Goal: Entertainment & Leisure: Browse casually

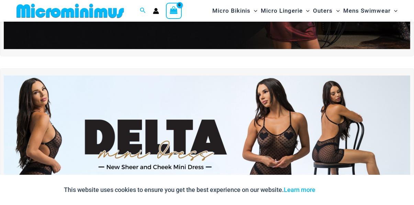
scroll to position [142, 0]
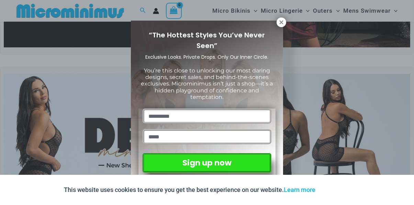
click at [285, 21] on button at bounding box center [282, 23] width 10 height 10
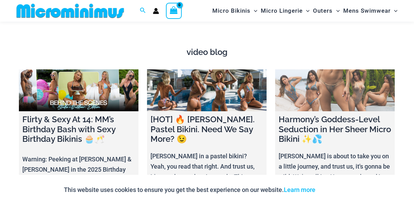
scroll to position [2225, 0]
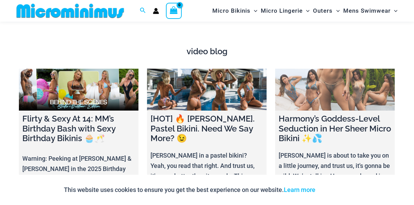
click at [327, 88] on link at bounding box center [335, 90] width 120 height 42
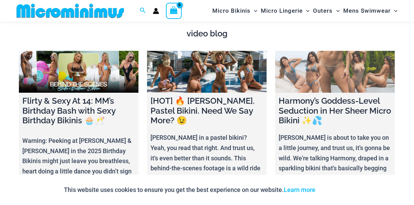
scroll to position [2242, 0]
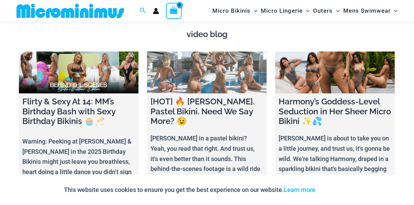
click at [204, 99] on h4 "[HOT] 🔥 [PERSON_NAME]. Pastel Bikini. Need We Say More? 😉" at bounding box center [207, 112] width 113 height 30
click at [221, 76] on link at bounding box center [207, 73] width 120 height 42
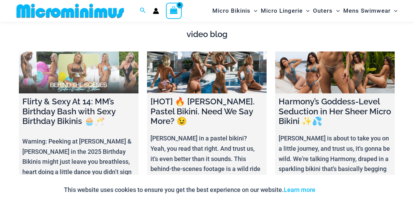
click at [108, 58] on link at bounding box center [79, 73] width 120 height 42
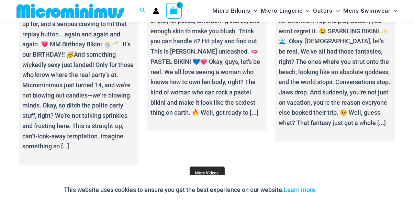
click at [205, 167] on link "More Videos" at bounding box center [207, 173] width 35 height 13
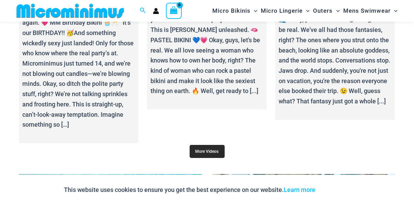
scroll to position [2430, 0]
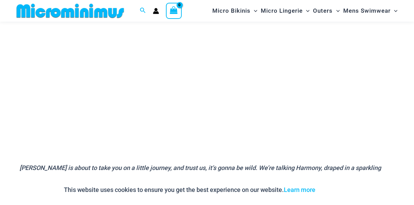
scroll to position [145, 0]
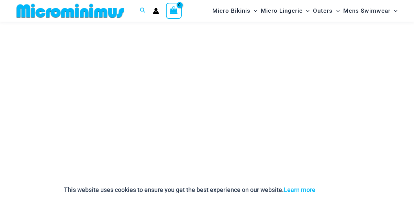
scroll to position [115, 0]
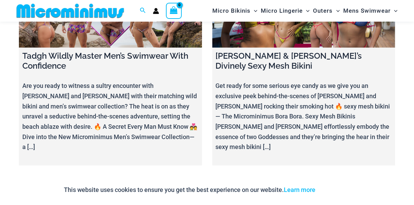
scroll to position [2849, 0]
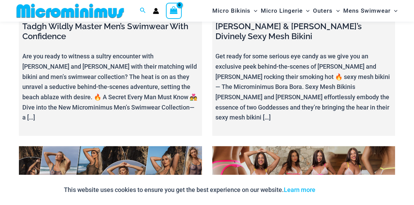
click at [174, 146] on link at bounding box center [110, 178] width 183 height 64
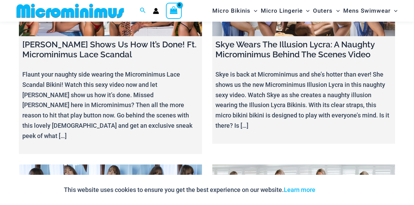
scroll to position [8036, 0]
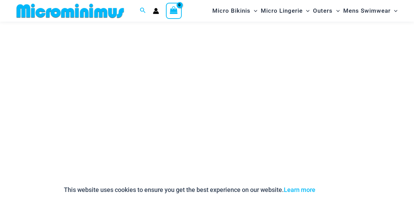
scroll to position [80, 0]
